Goal: Task Accomplishment & Management: Use online tool/utility

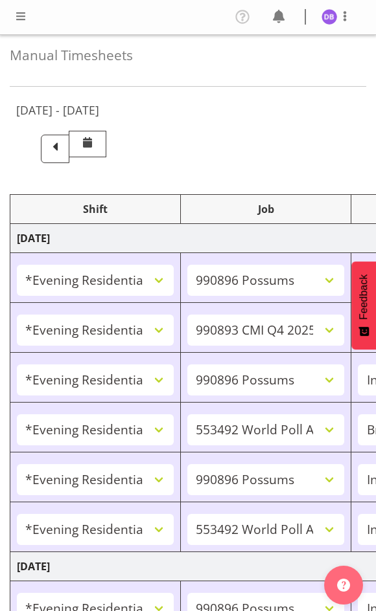
select select "48116"
select select "10633"
select select "47"
select select "48116"
select select "10575"
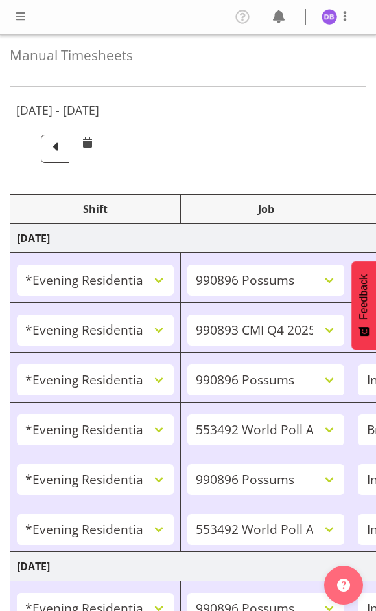
select select "47"
select select "48116"
select select "10633"
select select "47"
select select "48116"
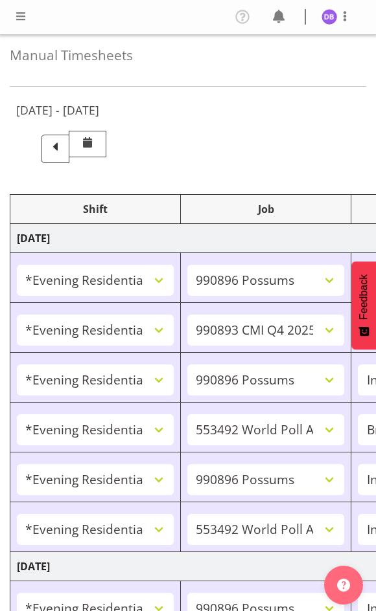
select select "10499"
select select "48116"
select select "10633"
select select "47"
select select "48116"
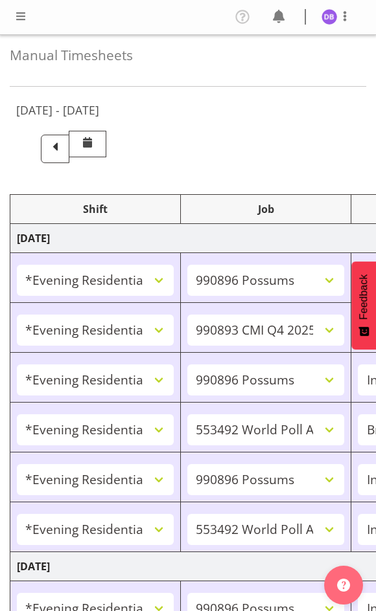
select select "10499"
select select "47"
select select "48116"
select select "10633"
select select "47"
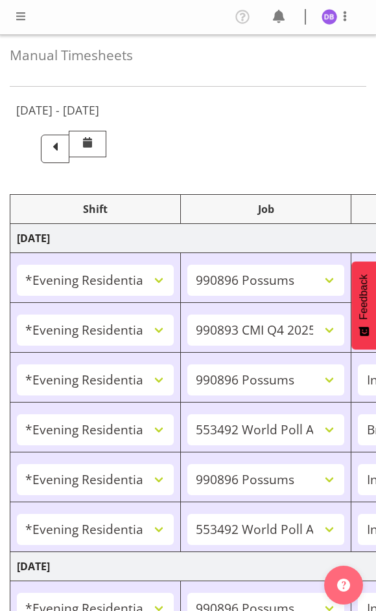
select select "48116"
select select "10499"
select select "47"
select select "48116"
select select "10730"
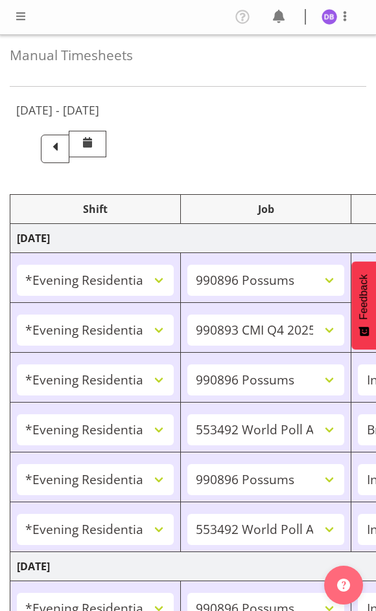
select select "47"
select select "48116"
select select "10499"
select select "47"
select select "48116"
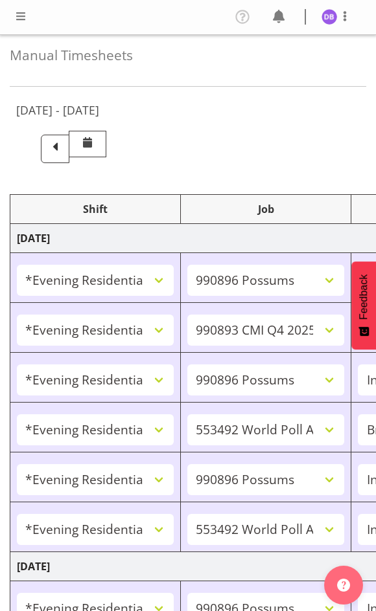
select select "10730"
select select "47"
select select "48116"
select select "10499"
select select "47"
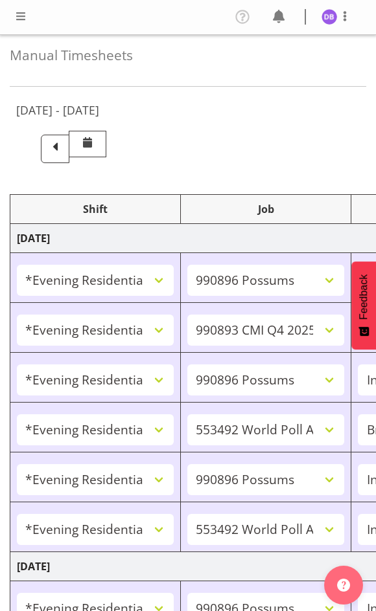
select select "43777"
select select "10732"
select select "43777"
select select "10732"
select select "47"
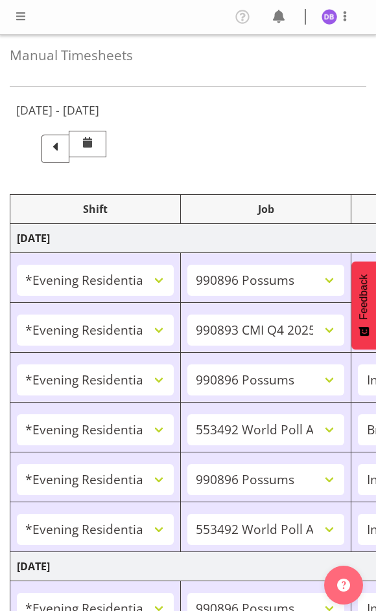
select select "11547"
select select "10499"
select select "47"
select select "11547"
select select "10499"
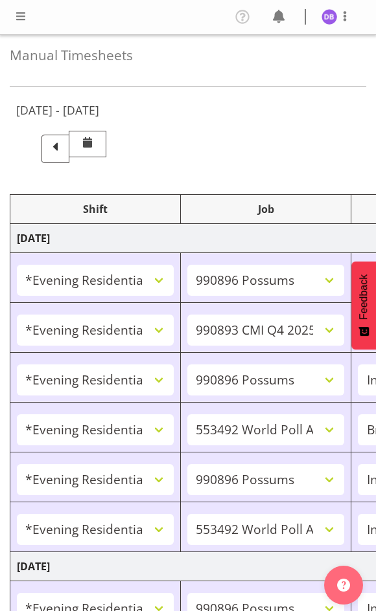
select select "47"
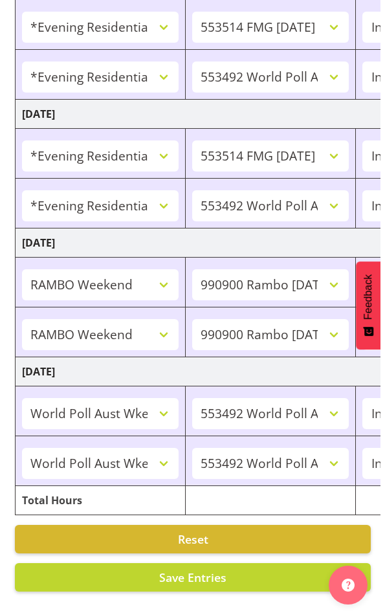
scroll to position [0, 538]
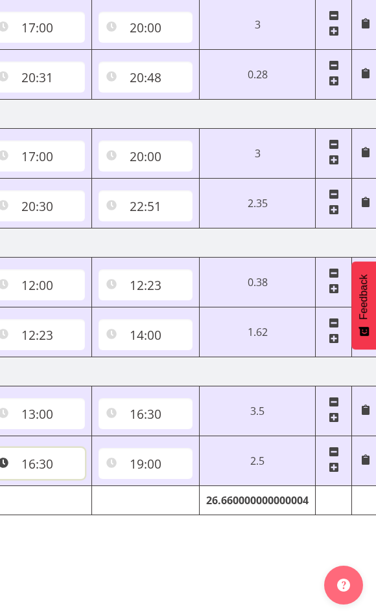
click at [45, 453] on input "16:30" at bounding box center [37, 463] width 95 height 31
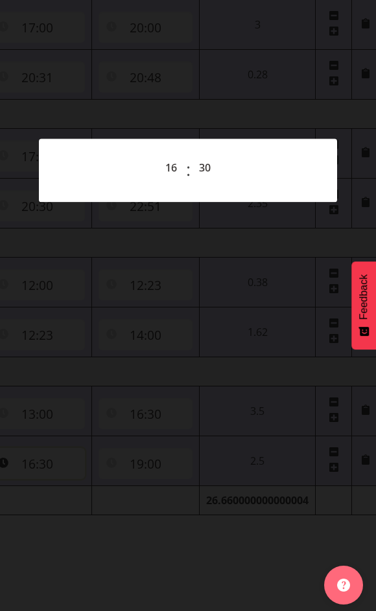
scroll to position [0, 531]
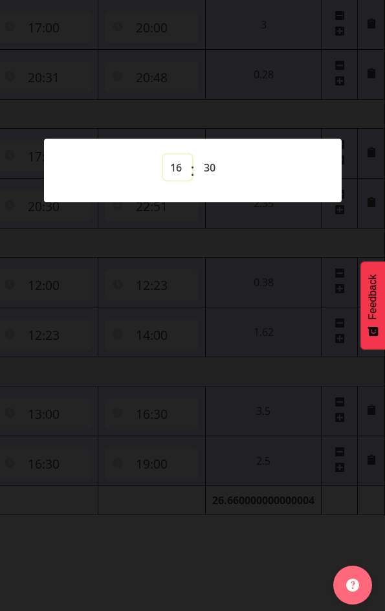
click at [180, 166] on select "00 01 02 03 04 05 06 07 08 09 10 11 12 13 14 15 16 17 18 19 20 21 22 23" at bounding box center [177, 168] width 29 height 26
select select "17"
click at [163, 155] on select "00 01 02 03 04 05 06 07 08 09 10 11 12 13 14 15 16 17 18 19 20 21 22 23" at bounding box center [177, 168] width 29 height 26
type input "17:30"
click at [212, 166] on select "00 01 02 03 04 05 06 07 08 09 10 11 12 13 14 15 16 17 18 19 20 21 22 23 24 25 2…" at bounding box center [211, 168] width 29 height 26
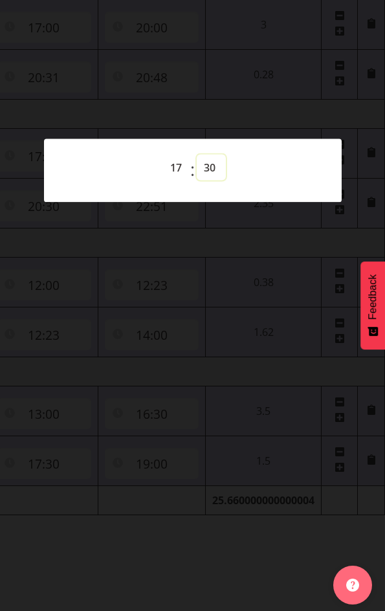
select select "0"
click at [197, 155] on select "00 01 02 03 04 05 06 07 08 09 10 11 12 13 14 15 16 17 18 19 20 21 22 23 24 25 2…" at bounding box center [211, 168] width 29 height 26
type input "17:00"
click at [241, 296] on div at bounding box center [192, 305] width 385 height 611
